Goal: Navigation & Orientation: Find specific page/section

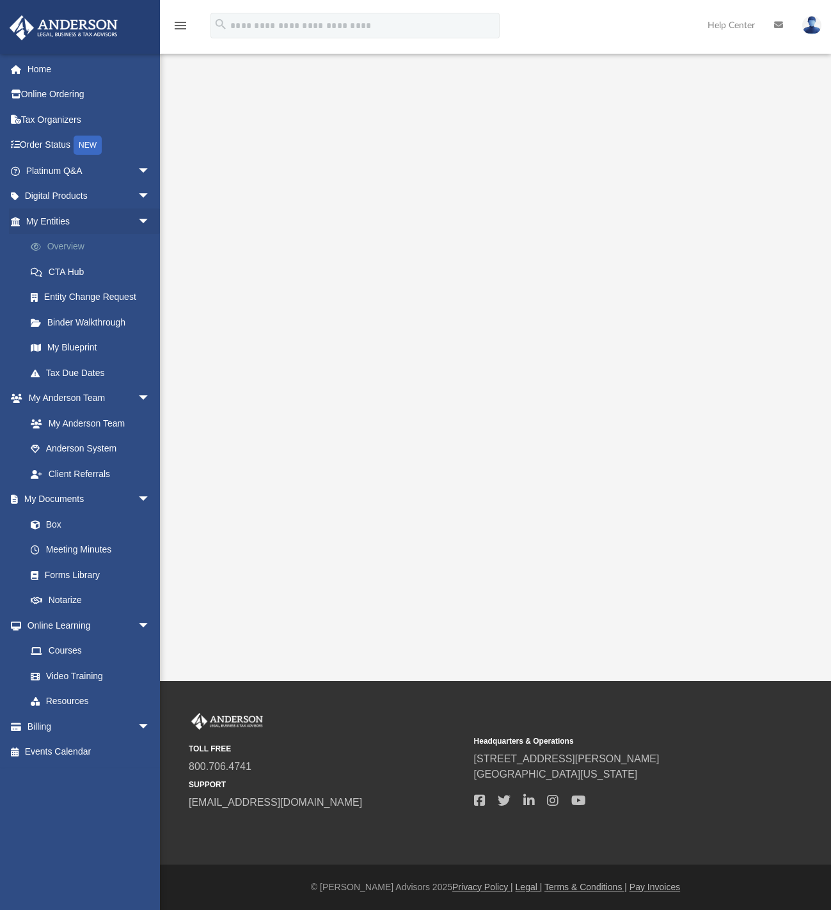
click at [65, 242] on link "Overview" at bounding box center [94, 247] width 152 height 26
click at [62, 246] on link "Overview" at bounding box center [94, 247] width 152 height 26
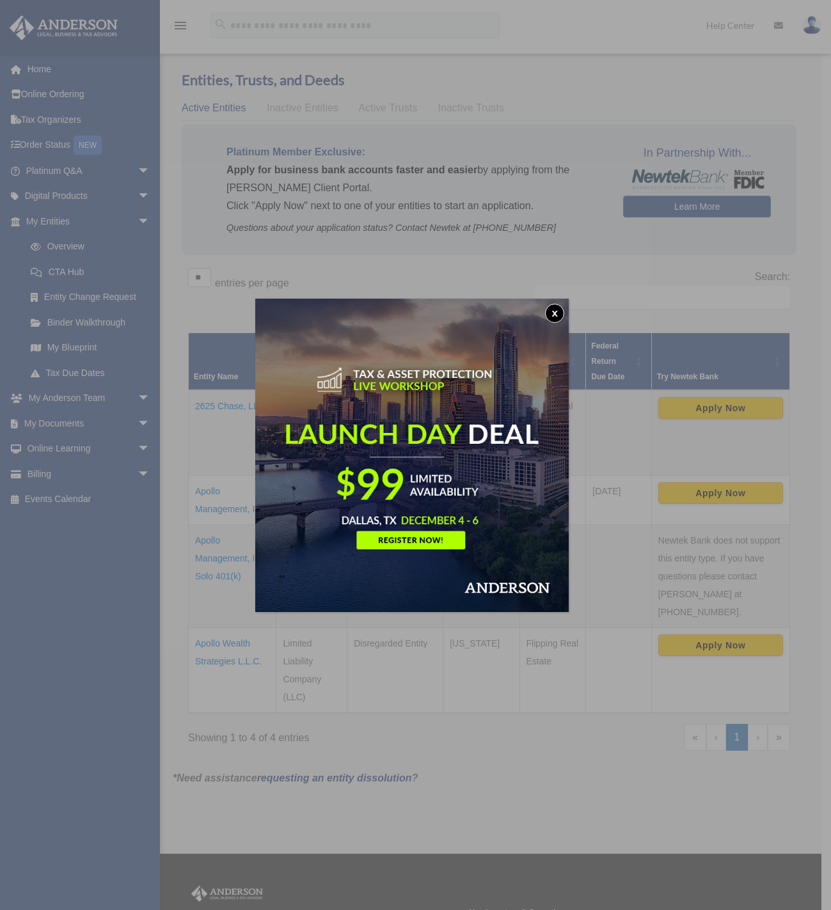
click at [556, 313] on button "x" at bounding box center [554, 313] width 19 height 19
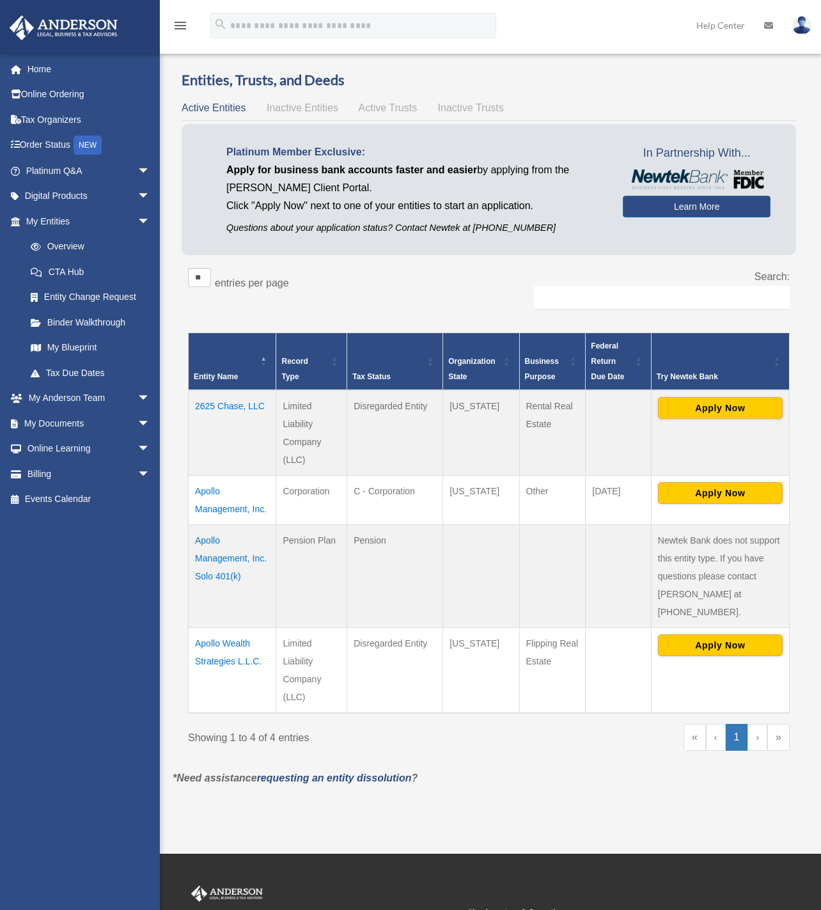
click at [547, 313] on div "Search:" at bounding box center [645, 295] width 292 height 55
click at [88, 423] on link "My Documents arrow_drop_down" at bounding box center [89, 424] width 161 height 26
click at [137, 427] on span "arrow_drop_down" at bounding box center [150, 424] width 26 height 26
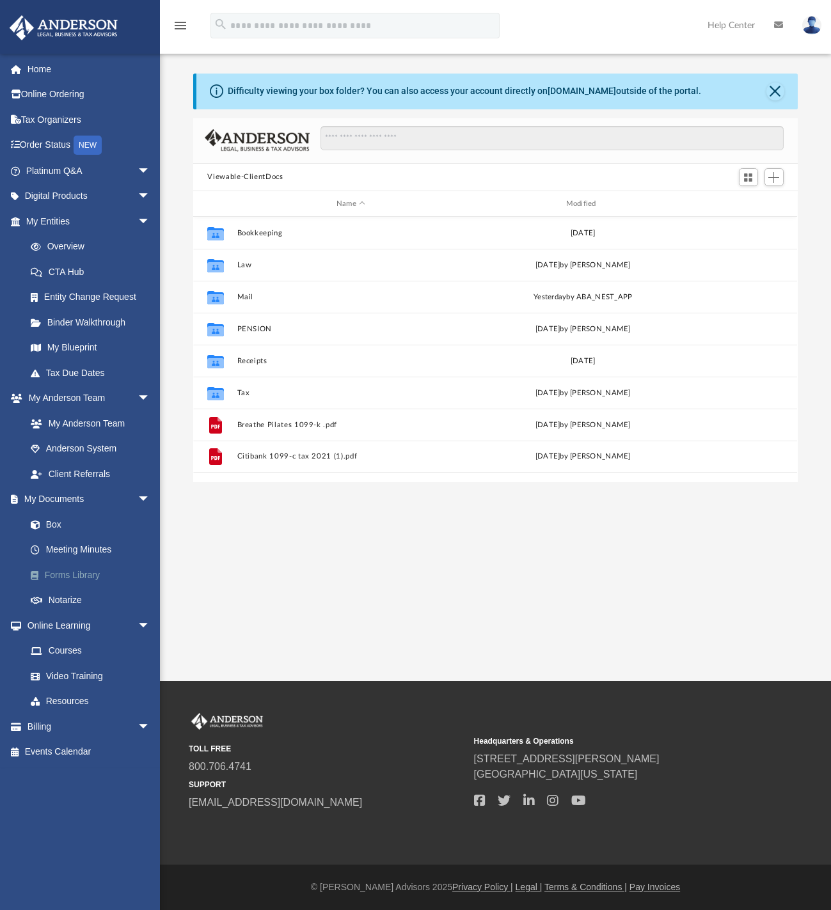
scroll to position [281, 594]
click at [56, 317] on link "Binder Walkthrough" at bounding box center [94, 323] width 152 height 26
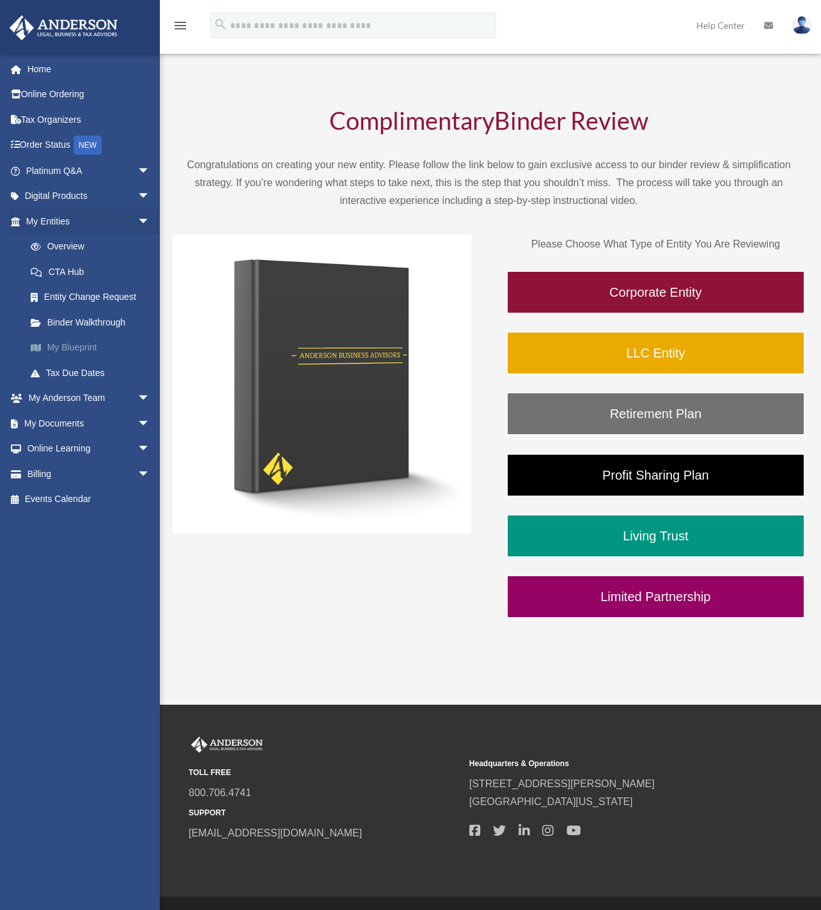
click at [59, 352] on link "My Blueprint" at bounding box center [94, 348] width 152 height 26
